Goal: Find specific page/section: Find specific page/section

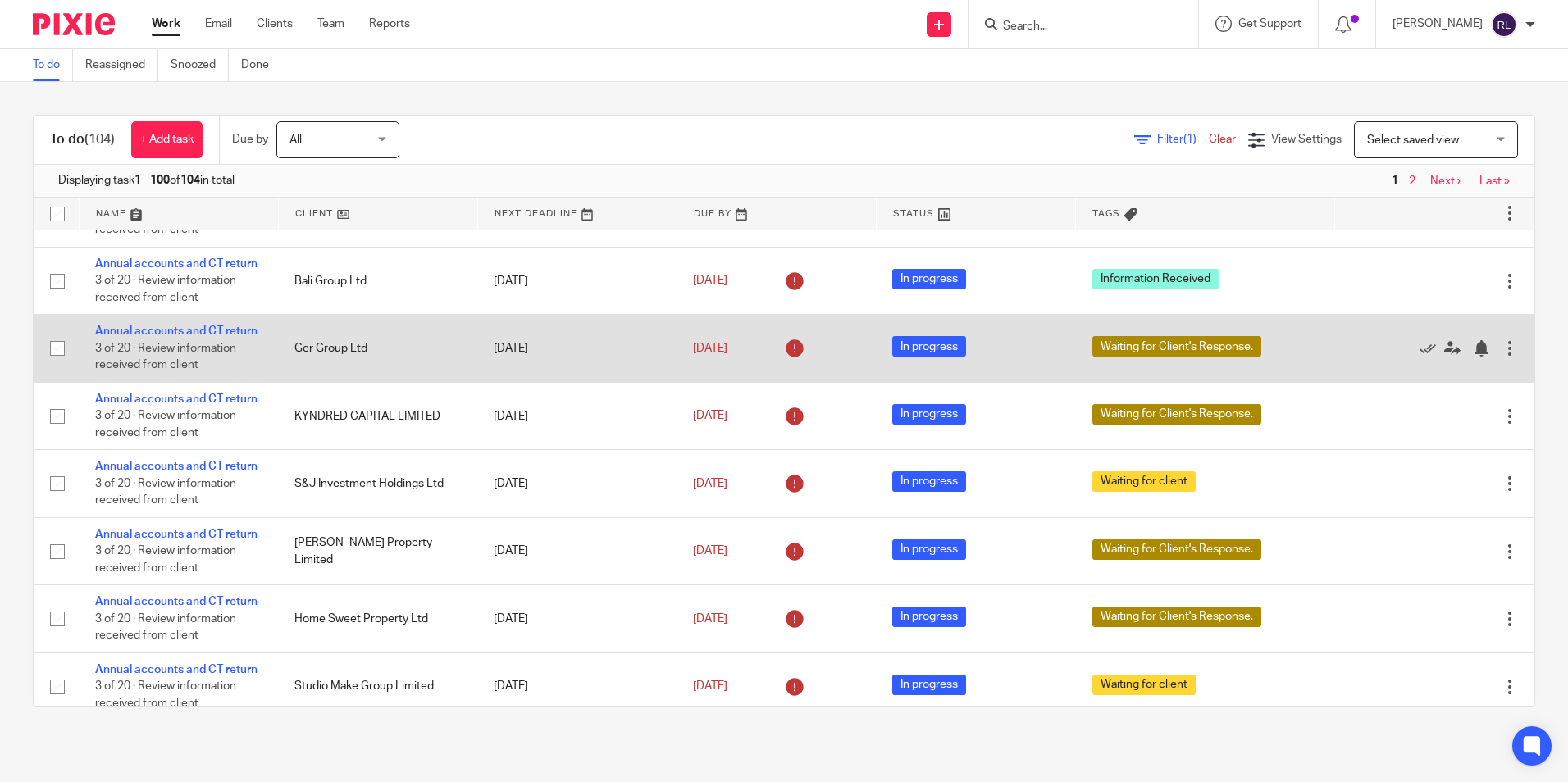
scroll to position [1229, 0]
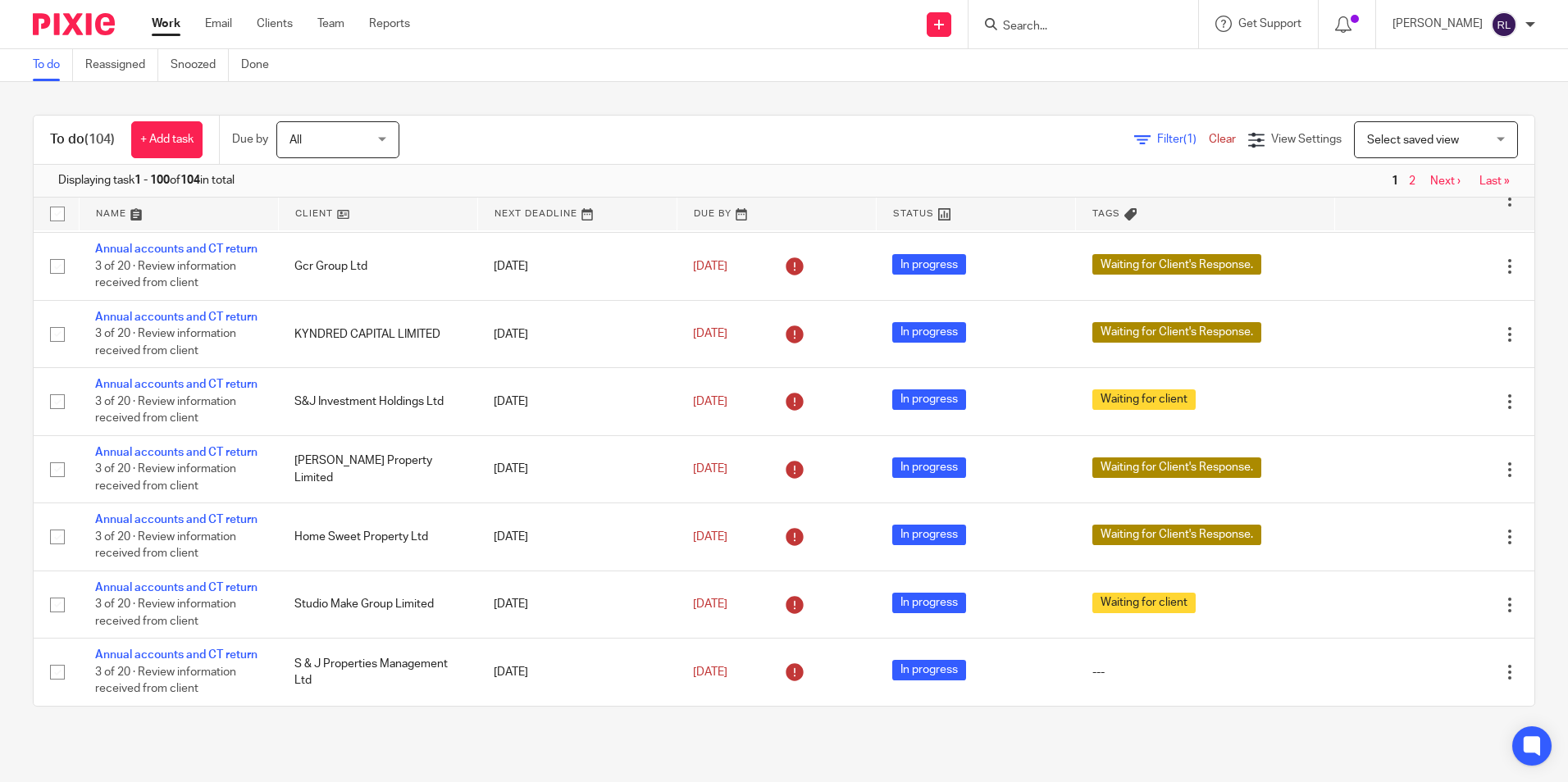
click at [1031, 31] on input "Search" at bounding box center [1074, 26] width 147 height 15
drag, startPoint x: 1099, startPoint y: 28, endPoint x: 1006, endPoint y: 62, distance: 99.0
click at [996, 18] on div "[PERSON_NAME]" at bounding box center [1080, 24] width 191 height 21
paste input "[EMAIL_ADDRESS][DOMAIN_NAME]"
type input "[EMAIL_ADDRESS][DOMAIN_NAME]"
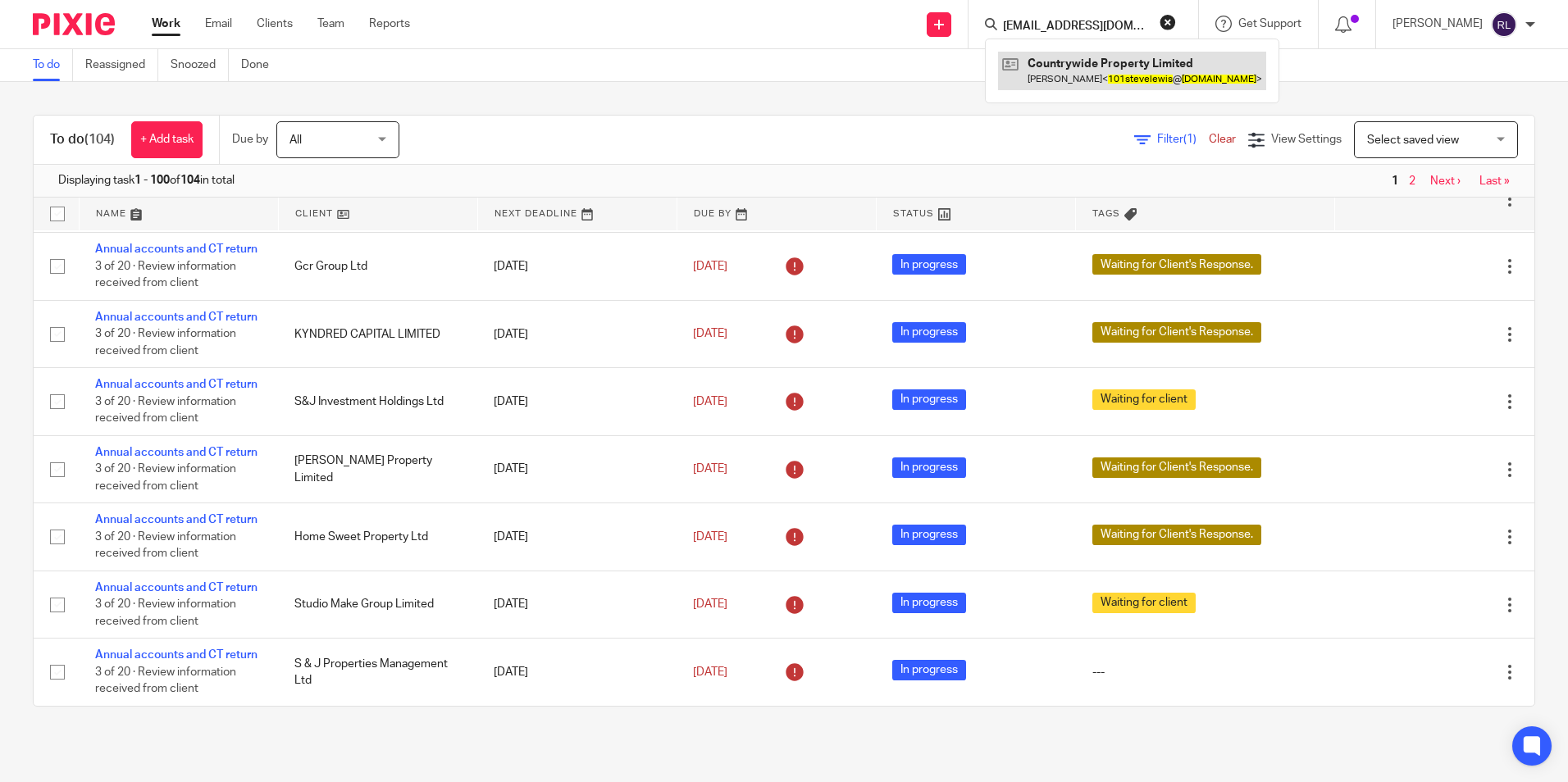
click at [1144, 77] on link at bounding box center [1131, 71] width 268 height 37
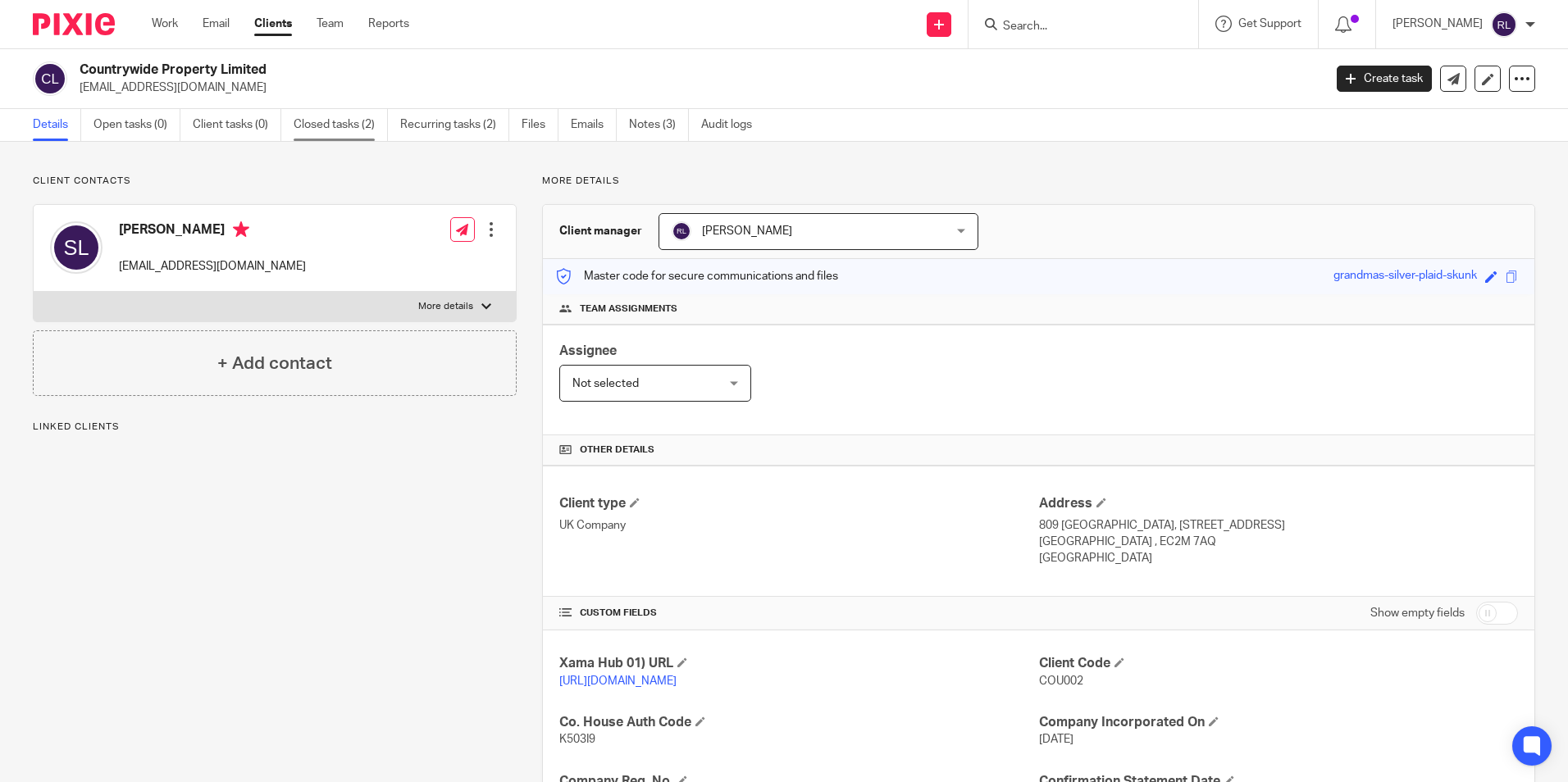
click at [353, 129] on link "Closed tasks (2)" at bounding box center [340, 125] width 94 height 32
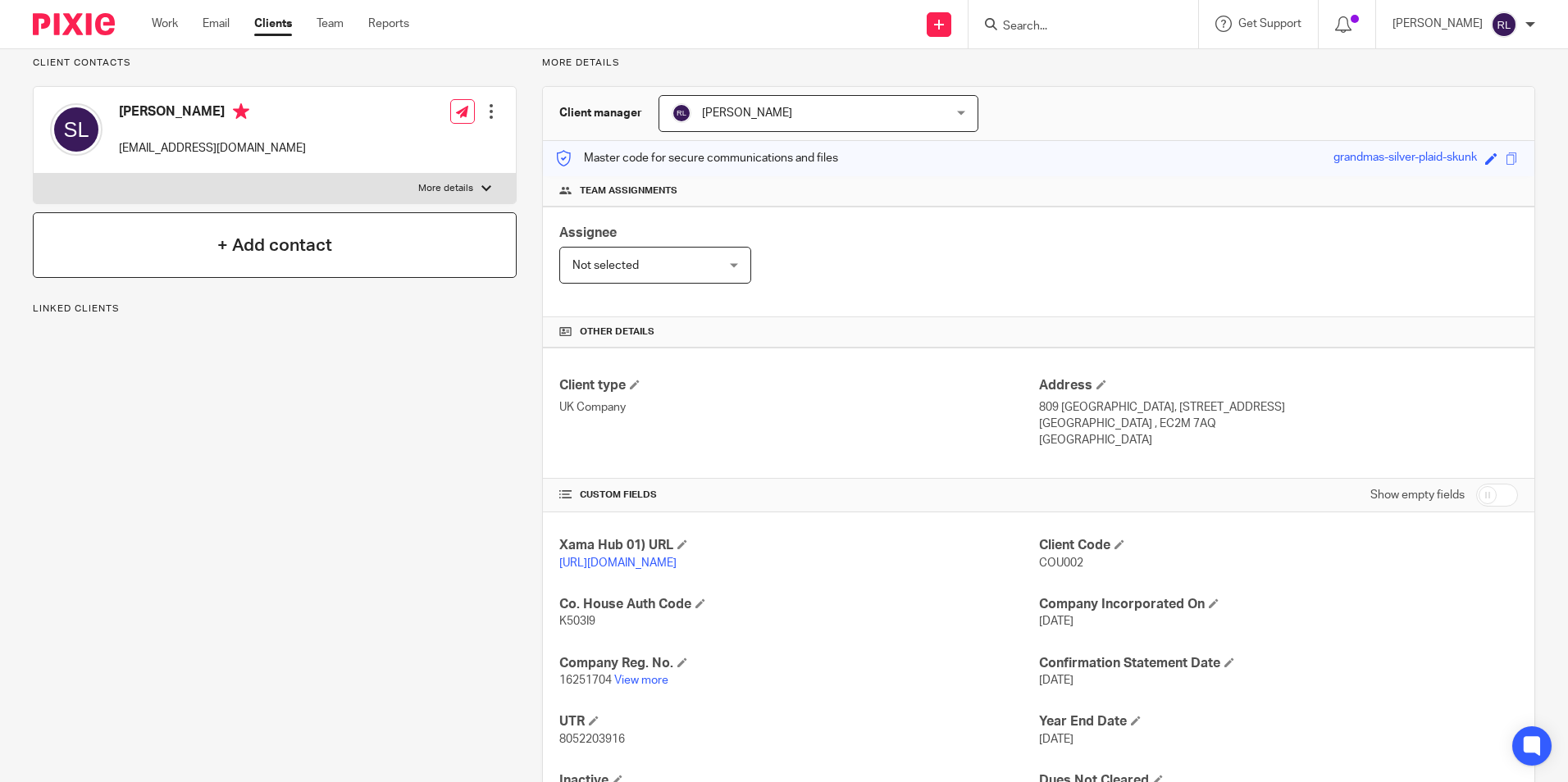
scroll to position [217, 0]
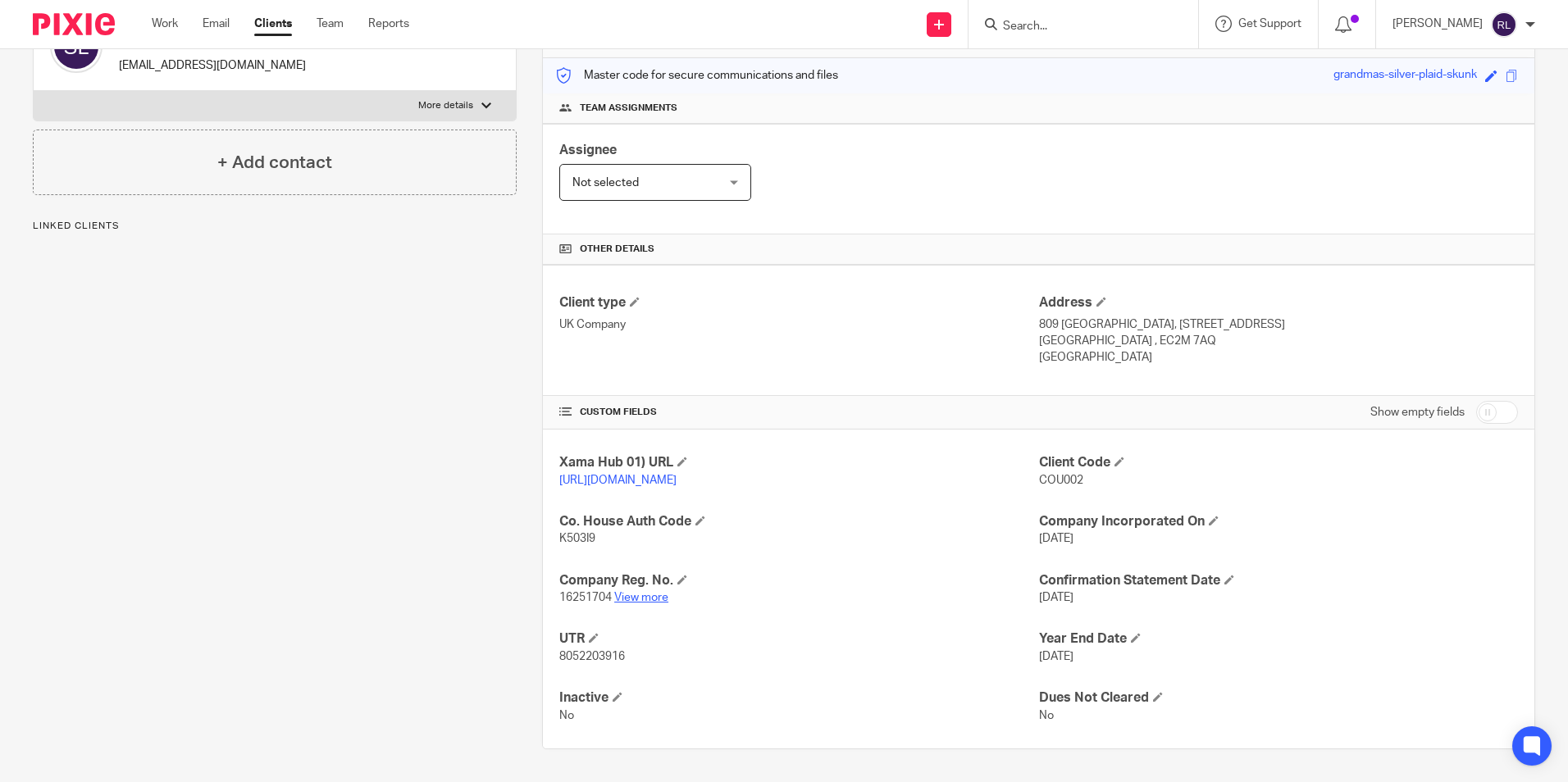
click at [639, 595] on link "View more" at bounding box center [641, 598] width 54 height 12
